Goal: Navigation & Orientation: Find specific page/section

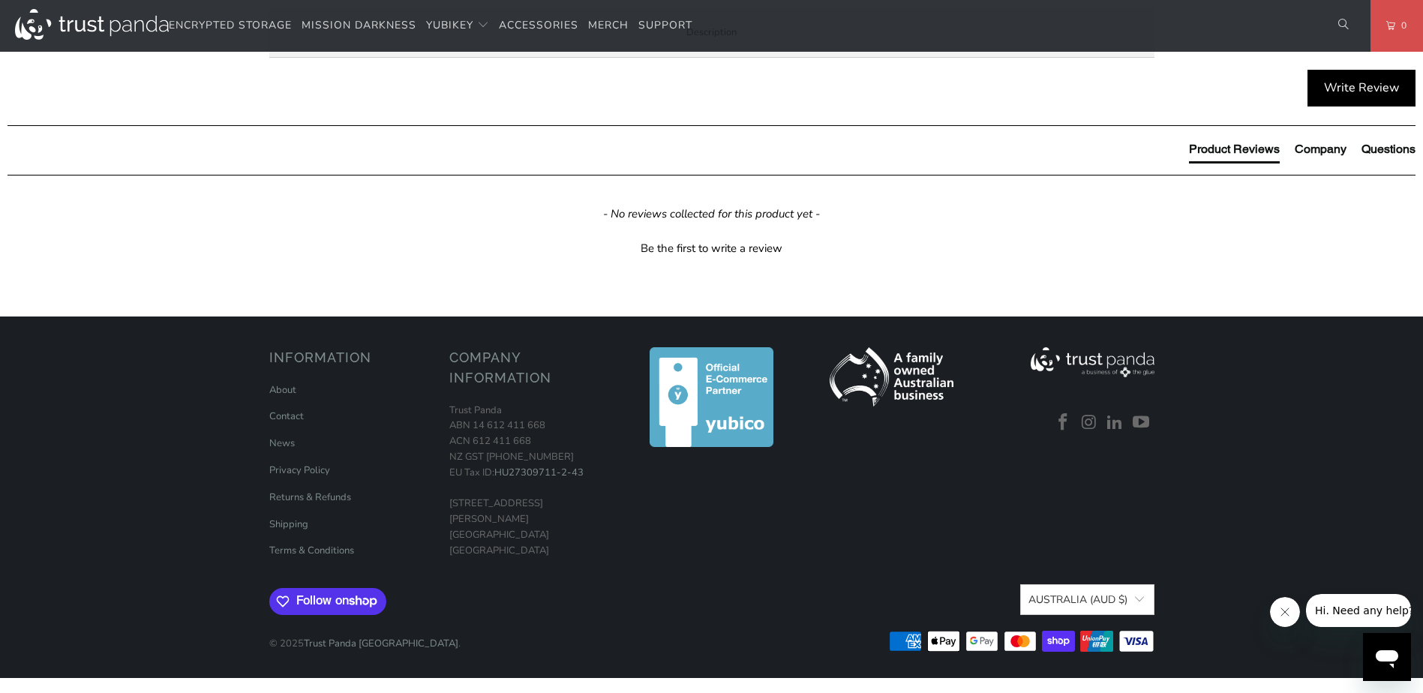
scroll to position [975, 0]
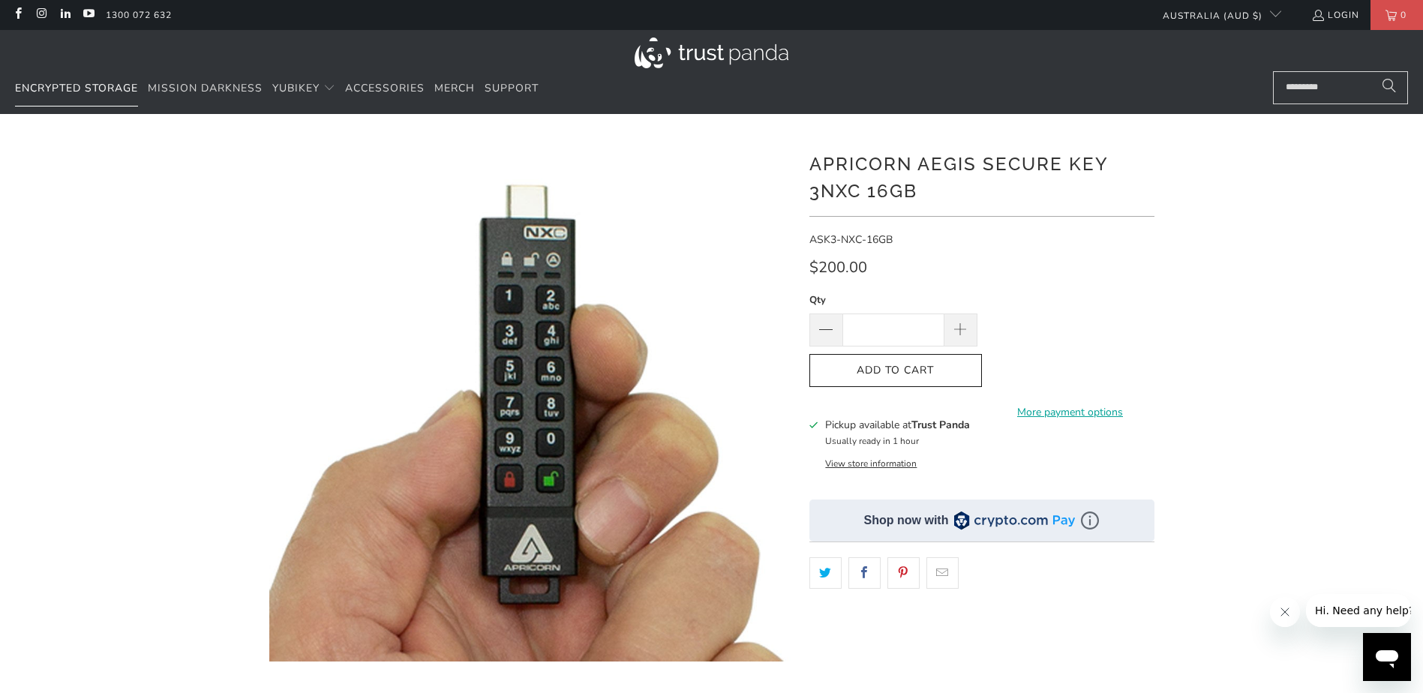
click at [95, 92] on span "Encrypted Storage" at bounding box center [76, 88] width 123 height 14
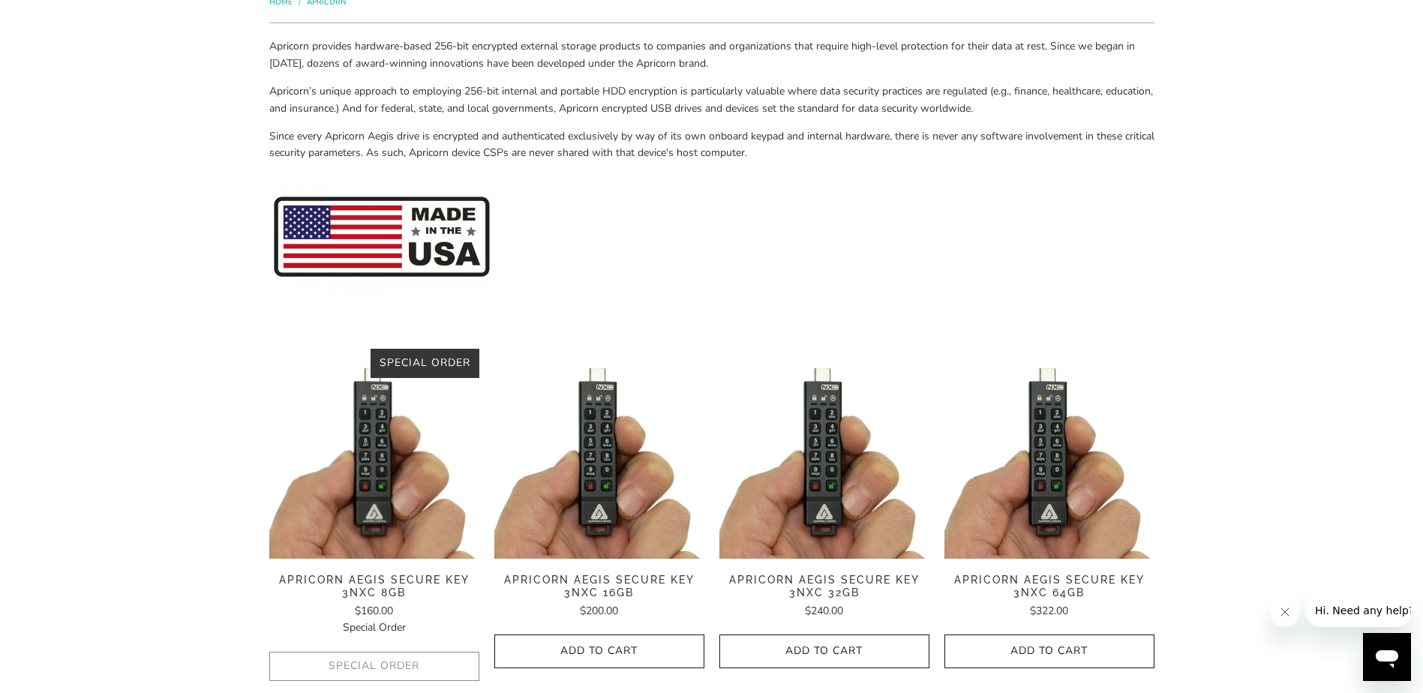
scroll to position [225, 0]
